Goal: Complete application form

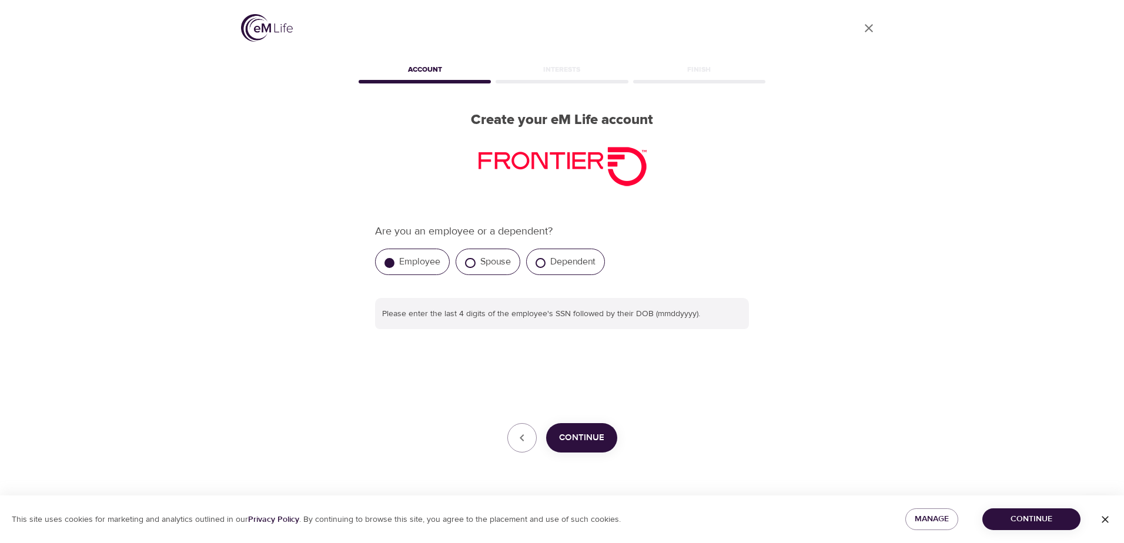
click at [404, 261] on label "Employee" at bounding box center [419, 262] width 41 height 12
click at [394, 261] on input "Employee" at bounding box center [389, 263] width 10 height 10
click at [579, 443] on span "Continue" at bounding box center [581, 437] width 45 height 15
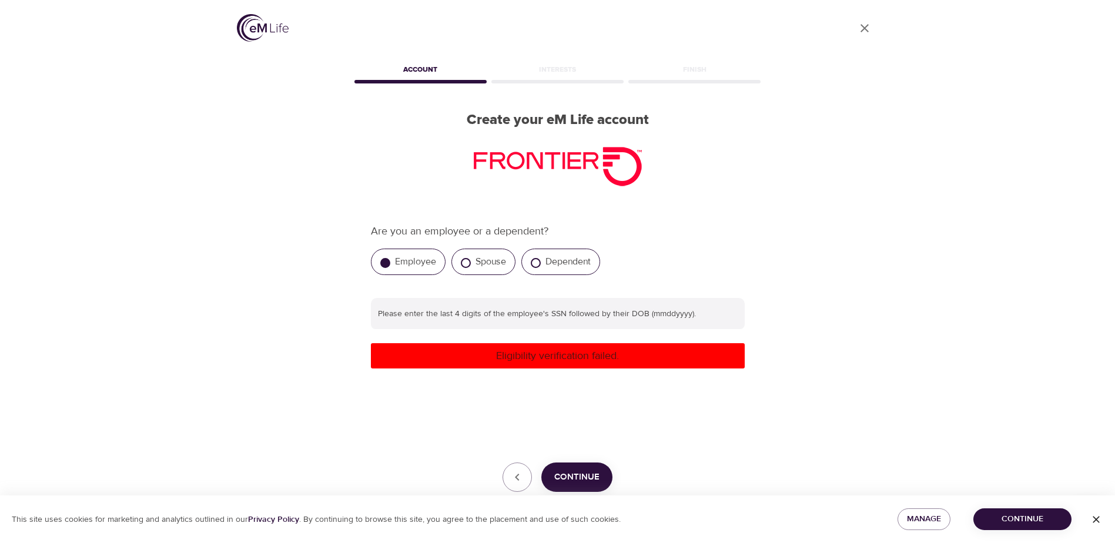
click at [507, 411] on div "Are you an employee or a dependent? Employee Spouse Dependent Please enter the …" at bounding box center [558, 357] width 374 height 269
click at [400, 258] on label "Employee" at bounding box center [415, 262] width 41 height 12
click at [390, 258] on input "Employee" at bounding box center [385, 263] width 10 height 10
drag, startPoint x: 280, startPoint y: 423, endPoint x: 286, endPoint y: 427, distance: 7.4
click at [281, 425] on div "User Profile Account Interests Finish Create your eM Life account Are you an em…" at bounding box center [558, 271] width 670 height 543
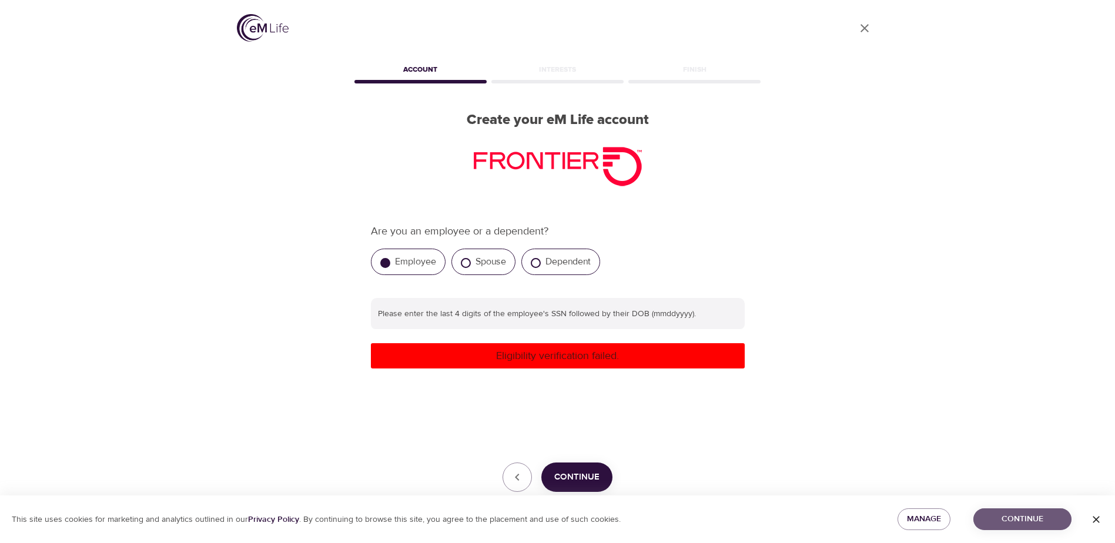
click at [1031, 515] on span "Continue" at bounding box center [1022, 519] width 79 height 15
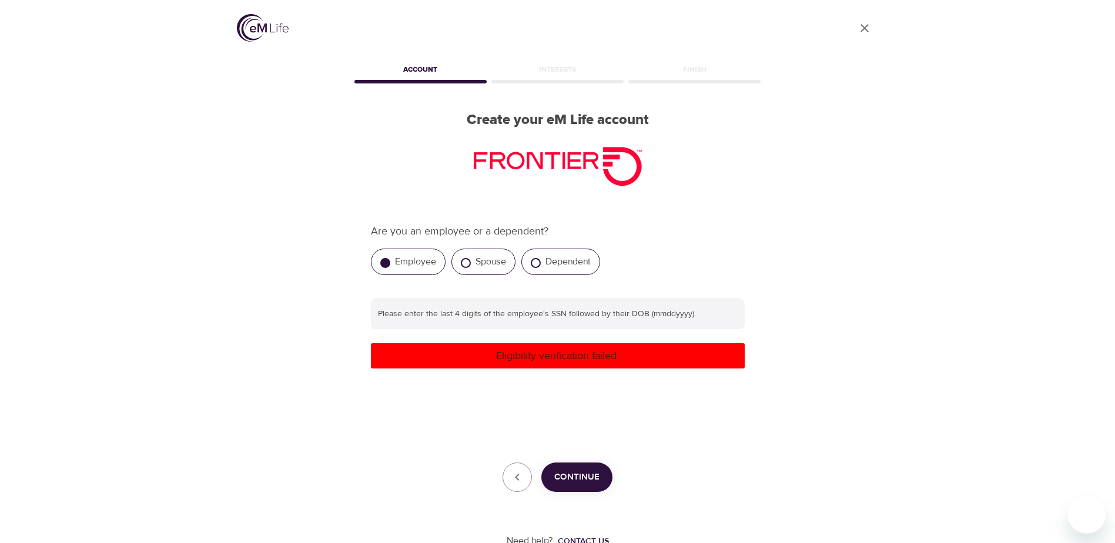
click at [564, 476] on span "Continue" at bounding box center [576, 477] width 45 height 15
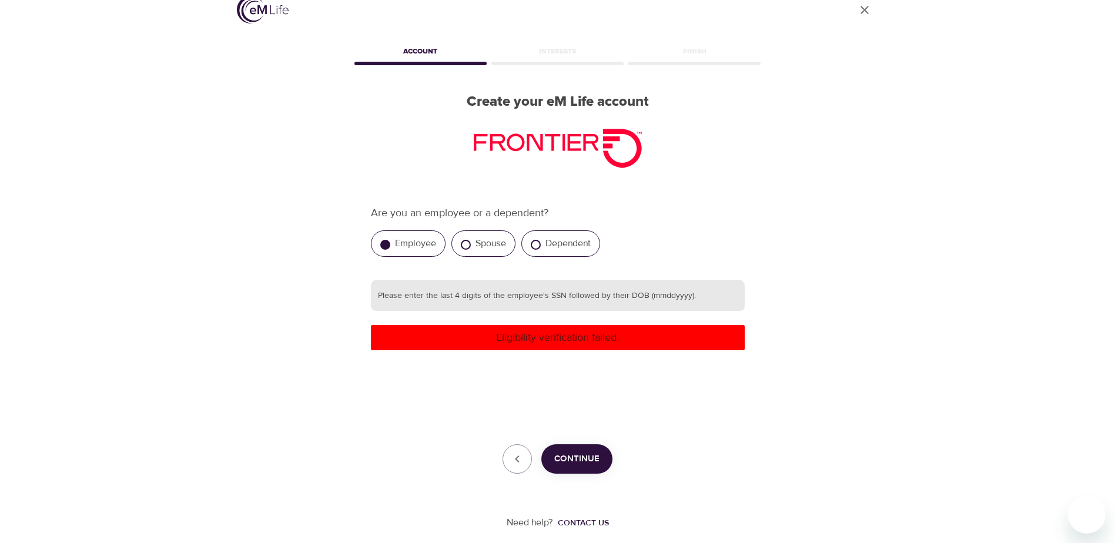
scroll to position [28, 0]
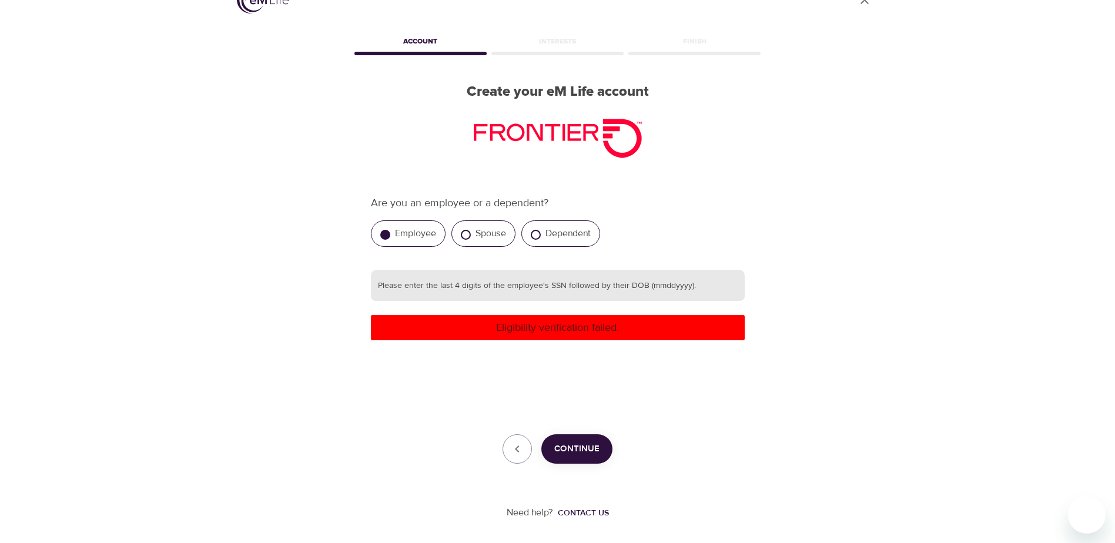
click at [513, 290] on input "text" at bounding box center [558, 286] width 374 height 32
click at [572, 446] on span "Continue" at bounding box center [576, 448] width 45 height 15
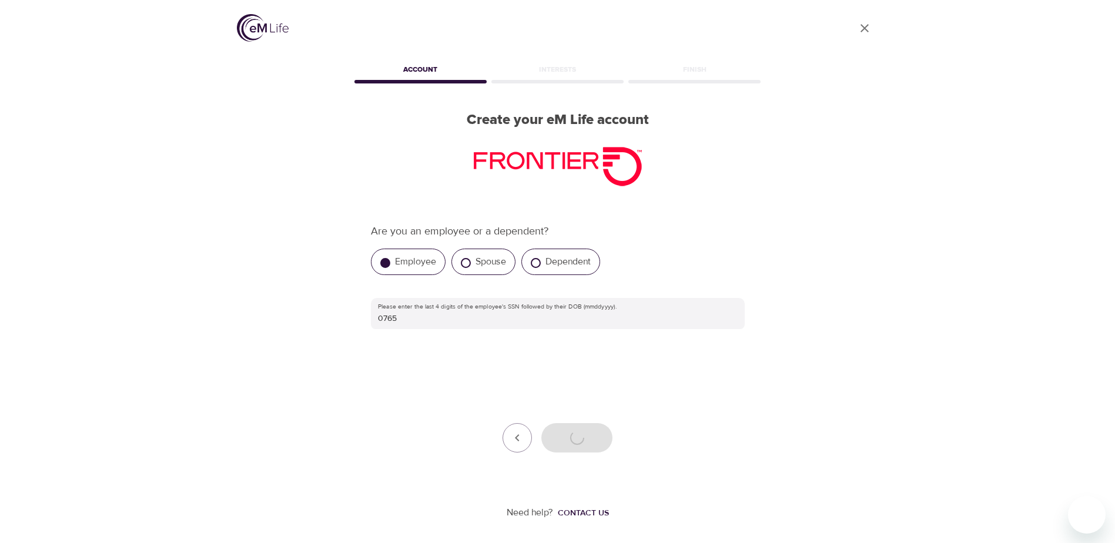
scroll to position [0, 0]
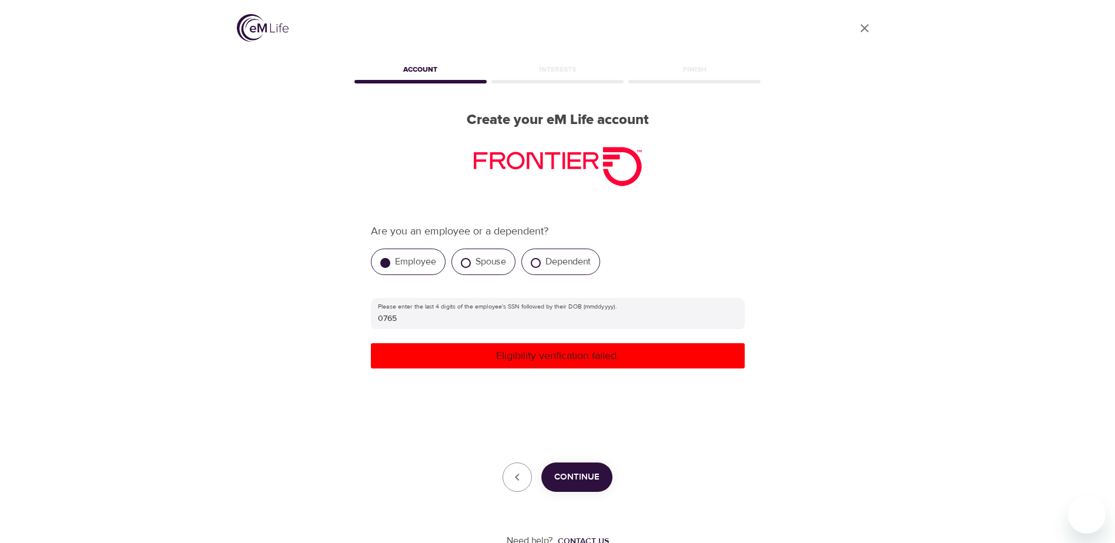
click at [414, 267] on div "Employee" at bounding box center [408, 262] width 75 height 26
click at [514, 360] on p "Eligibility verification failed." at bounding box center [558, 356] width 364 height 16
click at [410, 322] on input "0765" at bounding box center [558, 314] width 374 height 32
type input "076503201979"
click at [584, 480] on span "Continue" at bounding box center [576, 477] width 45 height 15
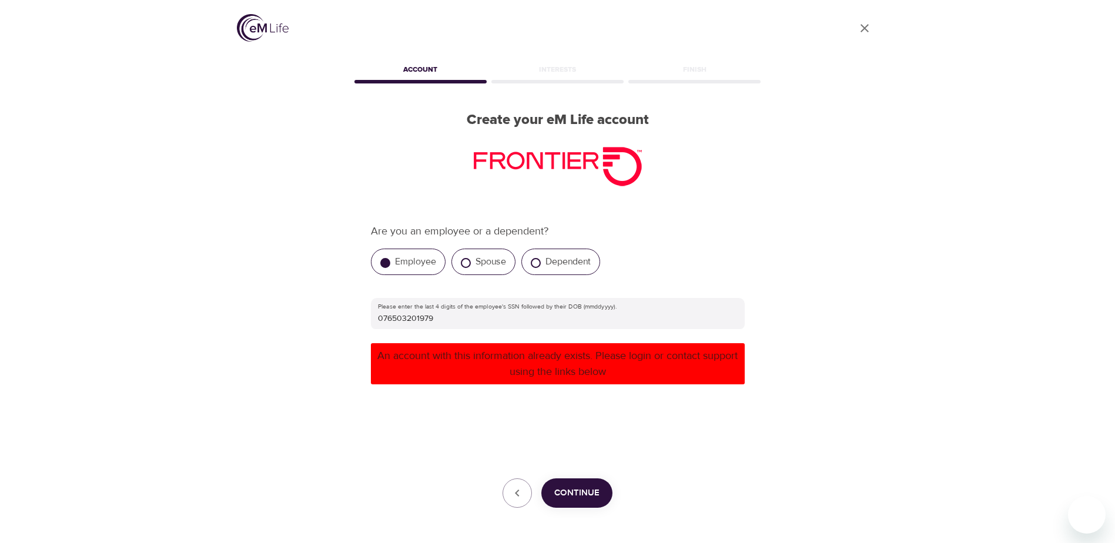
click at [254, 26] on img at bounding box center [263, 28] width 52 height 28
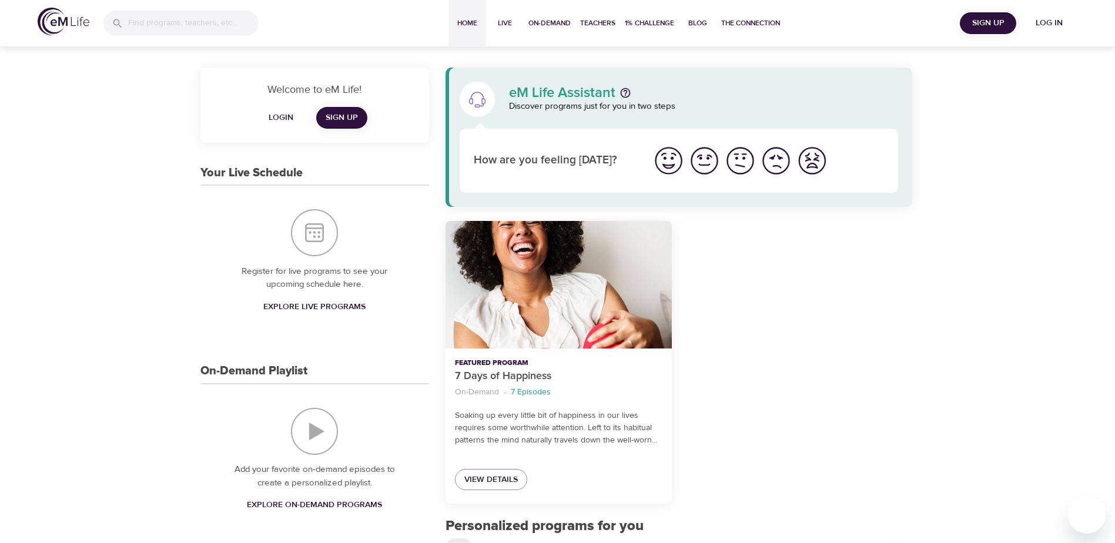
click at [283, 122] on span "Login" at bounding box center [281, 117] width 28 height 15
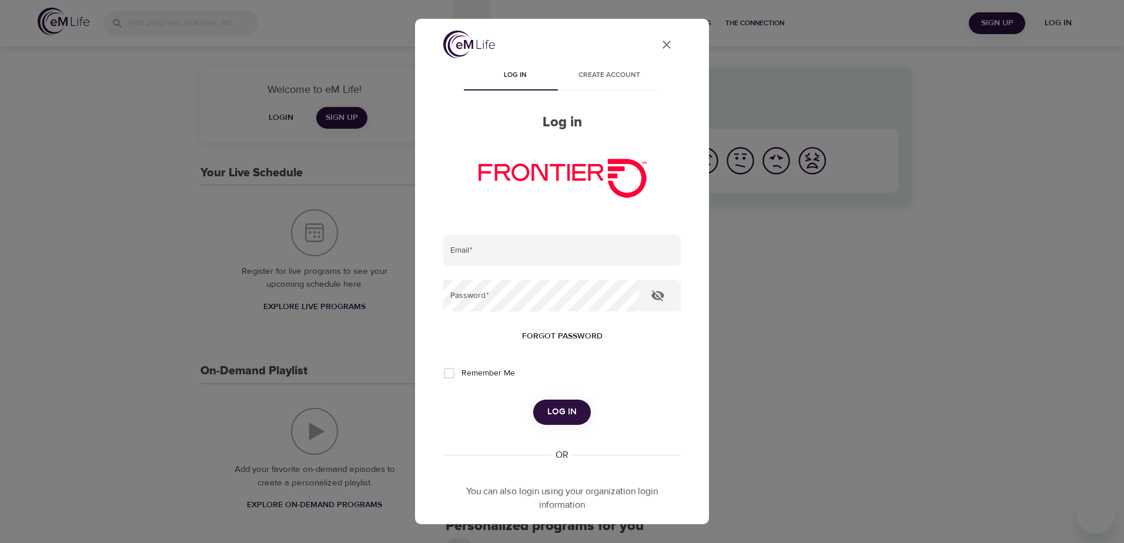
drag, startPoint x: 656, startPoint y: 48, endPoint x: 652, endPoint y: 65, distance: 17.0
click at [659, 48] on icon "User Profile" at bounding box center [666, 45] width 14 height 14
